Goal: Information Seeking & Learning: Find specific page/section

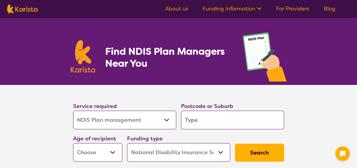
select select "NDIS Plan management"
select select "NDIS"
select select "NDIS Plan management"
select select "NDIS"
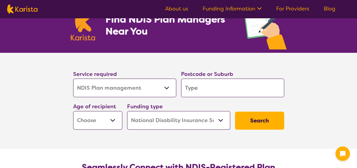
scroll to position [30, 0]
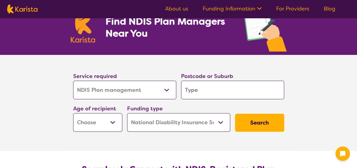
click at [156, 95] on select "Allied Health Assistant Assessment ([MEDICAL_DATA] or [MEDICAL_DATA]) Behaviour…" at bounding box center [124, 90] width 103 height 19
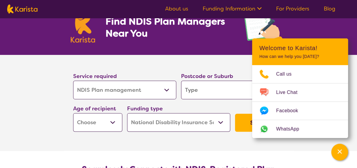
click at [156, 95] on select "Allied Health Assistant Assessment ([MEDICAL_DATA] or [MEDICAL_DATA]) Behaviour…" at bounding box center [124, 90] width 103 height 19
click at [110, 123] on select "Early Childhood - 0 to 9 Child - 10 to 11 Adolescent - 12 to 17 Adult - 18 to 6…" at bounding box center [97, 122] width 49 height 19
select select "AD"
click at [73, 113] on select "Early Childhood - 0 to 9 Child - 10 to 11 Adolescent - 12 to 17 Adult - 18 to 6…" at bounding box center [97, 122] width 49 height 19
select select "AD"
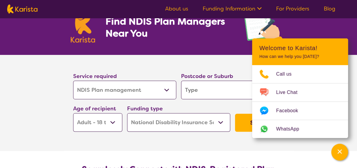
click at [189, 91] on input "search" at bounding box center [232, 90] width 103 height 19
type input "3032"
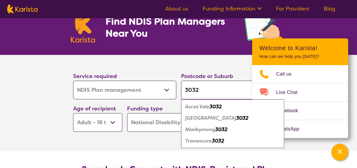
click at [181, 127] on ul "Ascot Vale [STREET_ADDRESS]" at bounding box center [232, 123] width 103 height 49
click at [189, 130] on em "Maribyrnong" at bounding box center [200, 129] width 30 height 6
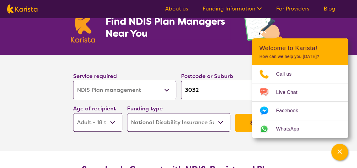
click at [240, 125] on button "Search" at bounding box center [259, 123] width 49 height 18
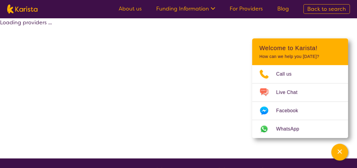
select select "by_score"
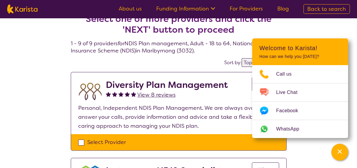
scroll to position [30, 0]
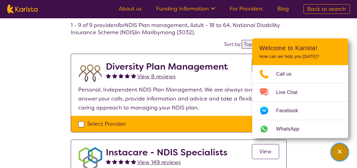
click at [341, 154] on icon "Channel Menu" at bounding box center [340, 151] width 6 height 6
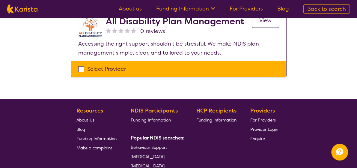
scroll to position [750, 0]
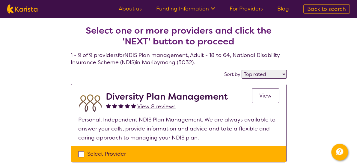
select select "NDIS Plan management"
select select "AD"
select select "NDIS"
select select "NDIS Plan management"
select select "AD"
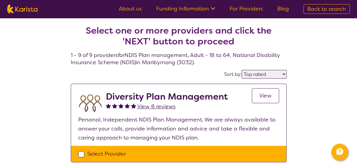
select select "NDIS"
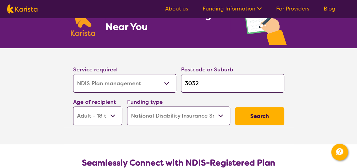
scroll to position [60, 0]
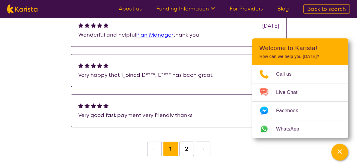
scroll to position [210, 0]
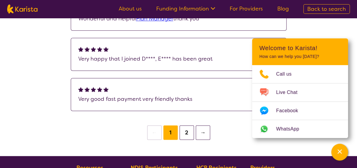
click at [187, 131] on button "2" at bounding box center [187, 132] width 14 height 14
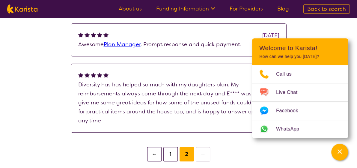
scroll to position [150, 0]
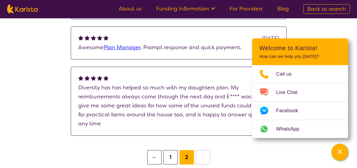
click at [67, 87] on section "Review this provider Connect with the Provider Reviews 6 - 8 of 8 reviews Mar 2…" at bounding box center [179, 40] width 230 height 252
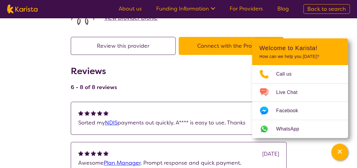
scroll to position [0, 0]
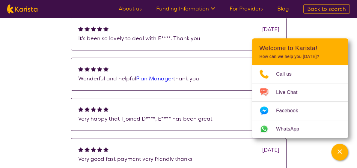
scroll to position [225, 0]
